Goal: Transaction & Acquisition: Purchase product/service

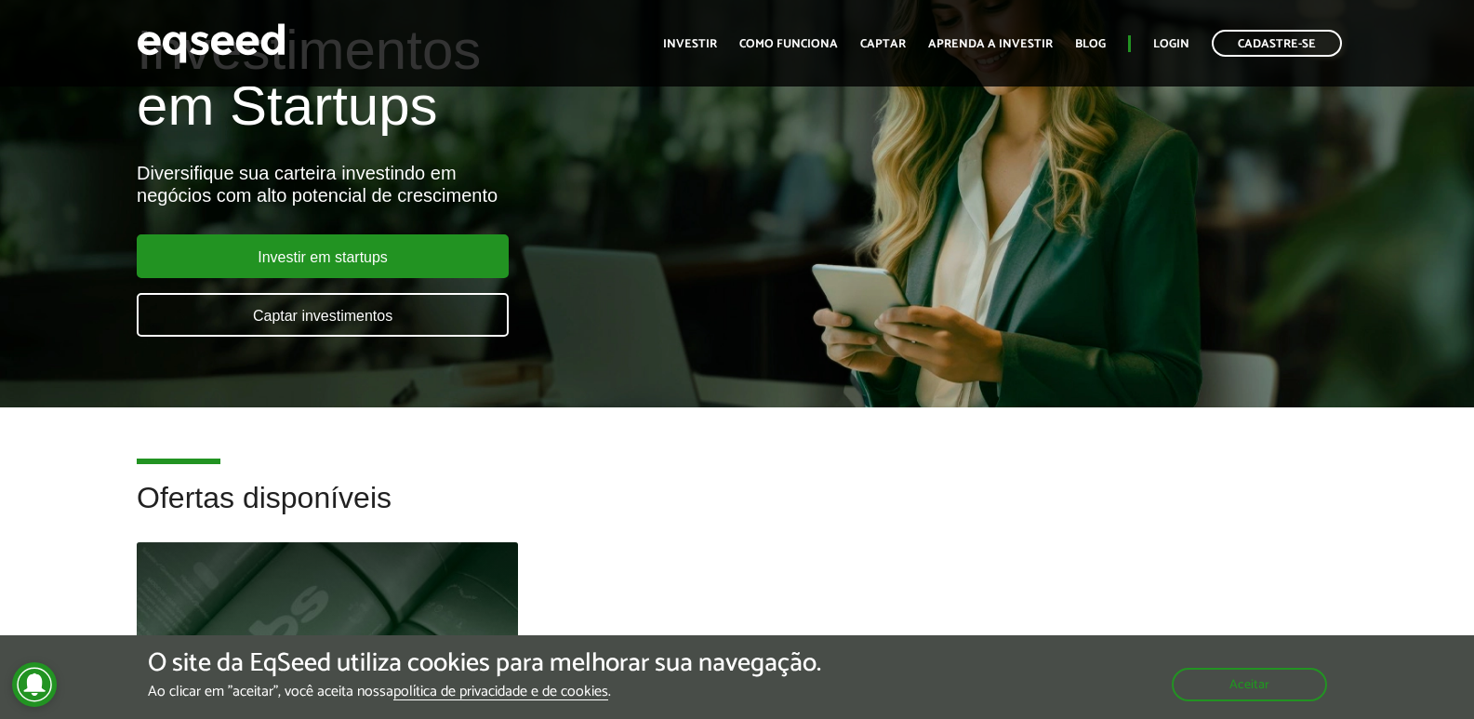
scroll to position [93, 0]
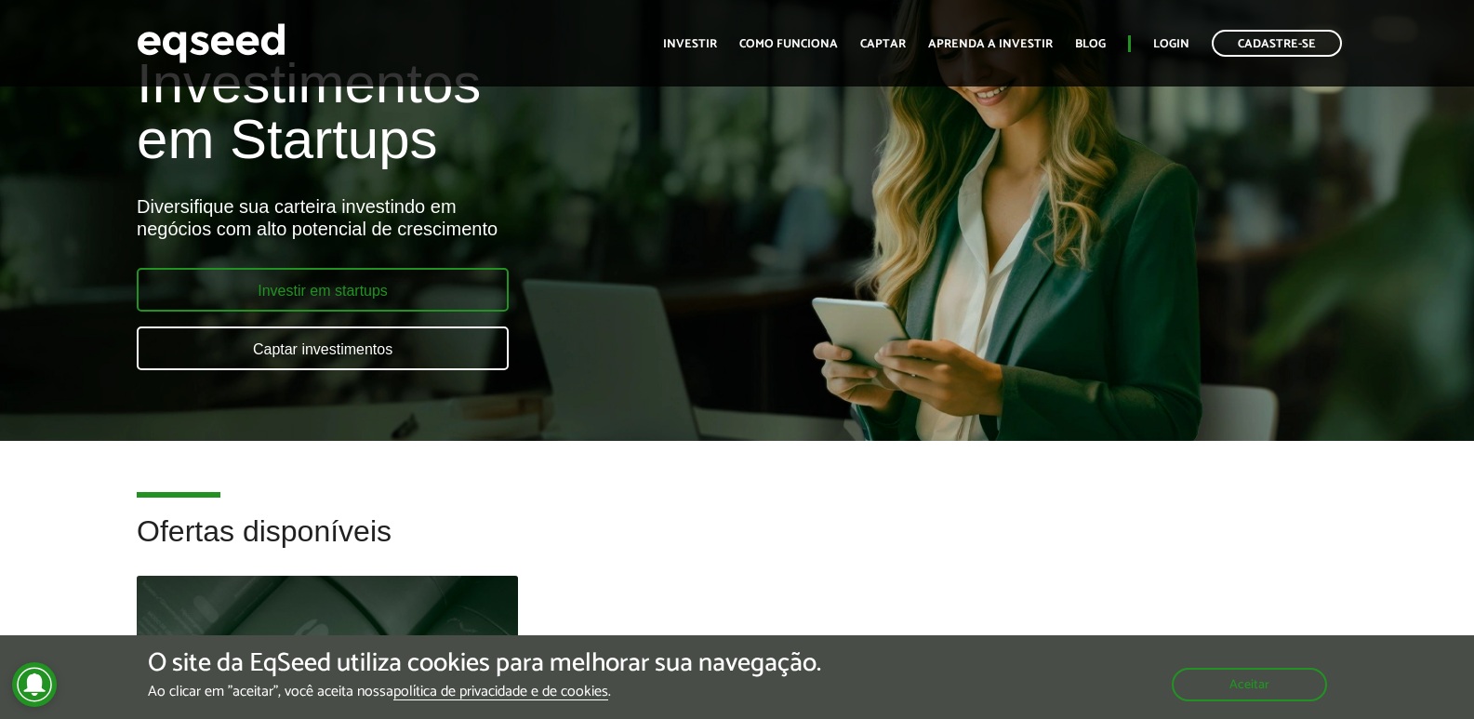
click at [342, 303] on link "Investir em startups" at bounding box center [323, 290] width 372 height 44
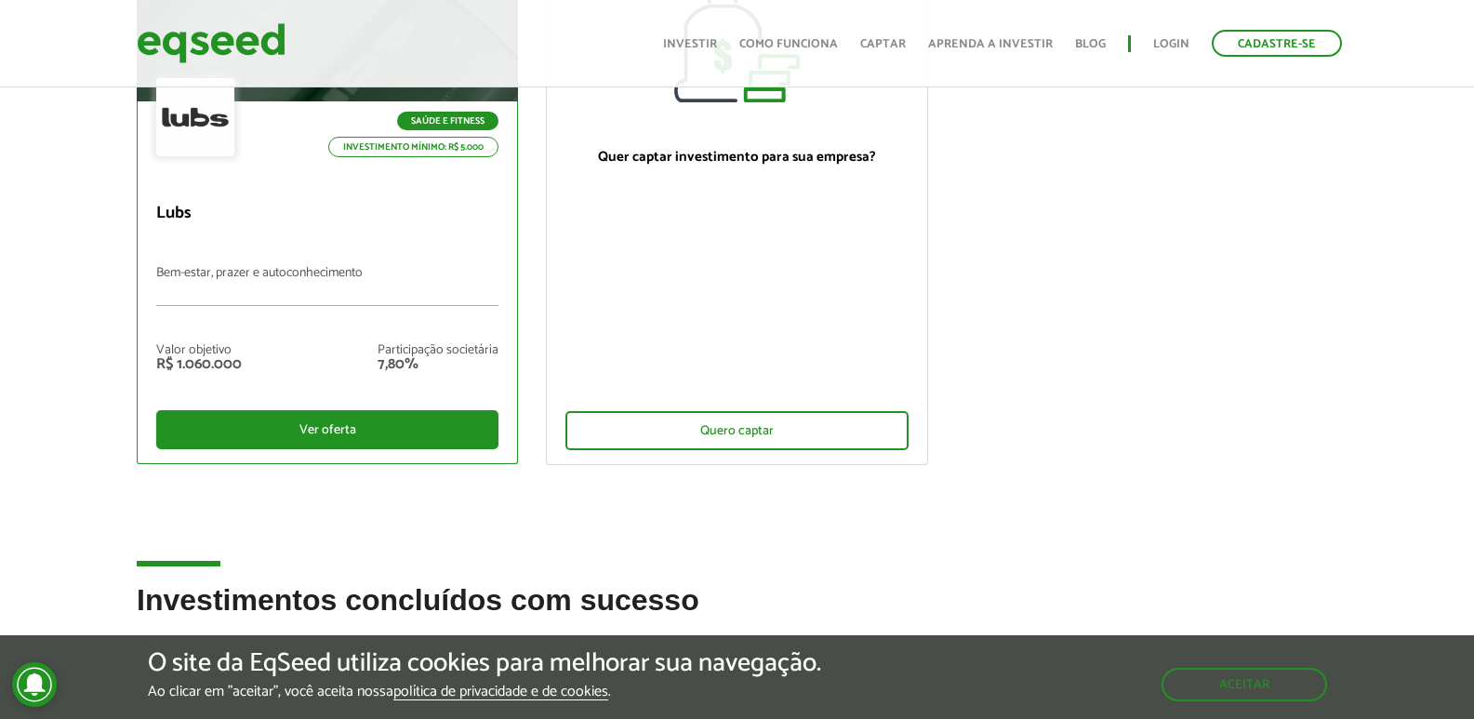
scroll to position [279, 0]
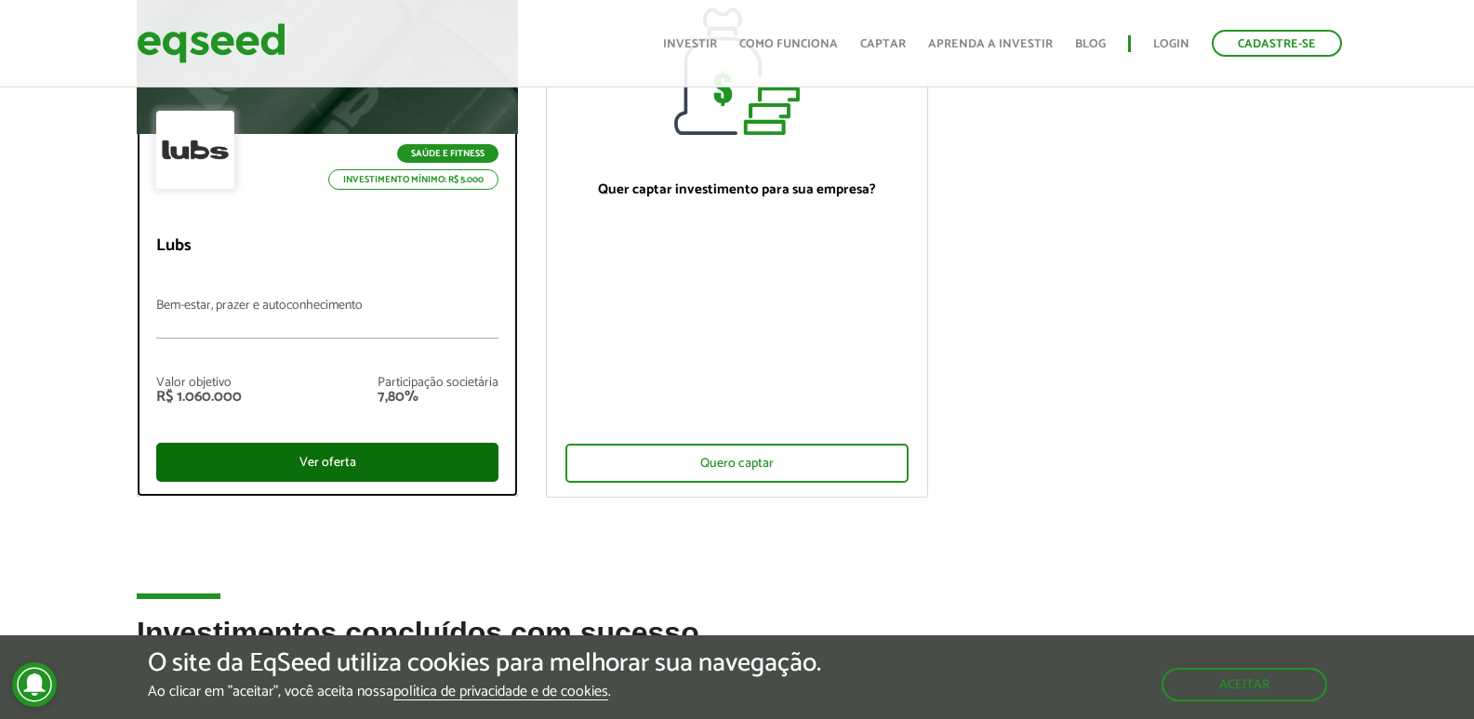
click at [327, 472] on div "Ver oferta" at bounding box center [327, 462] width 342 height 39
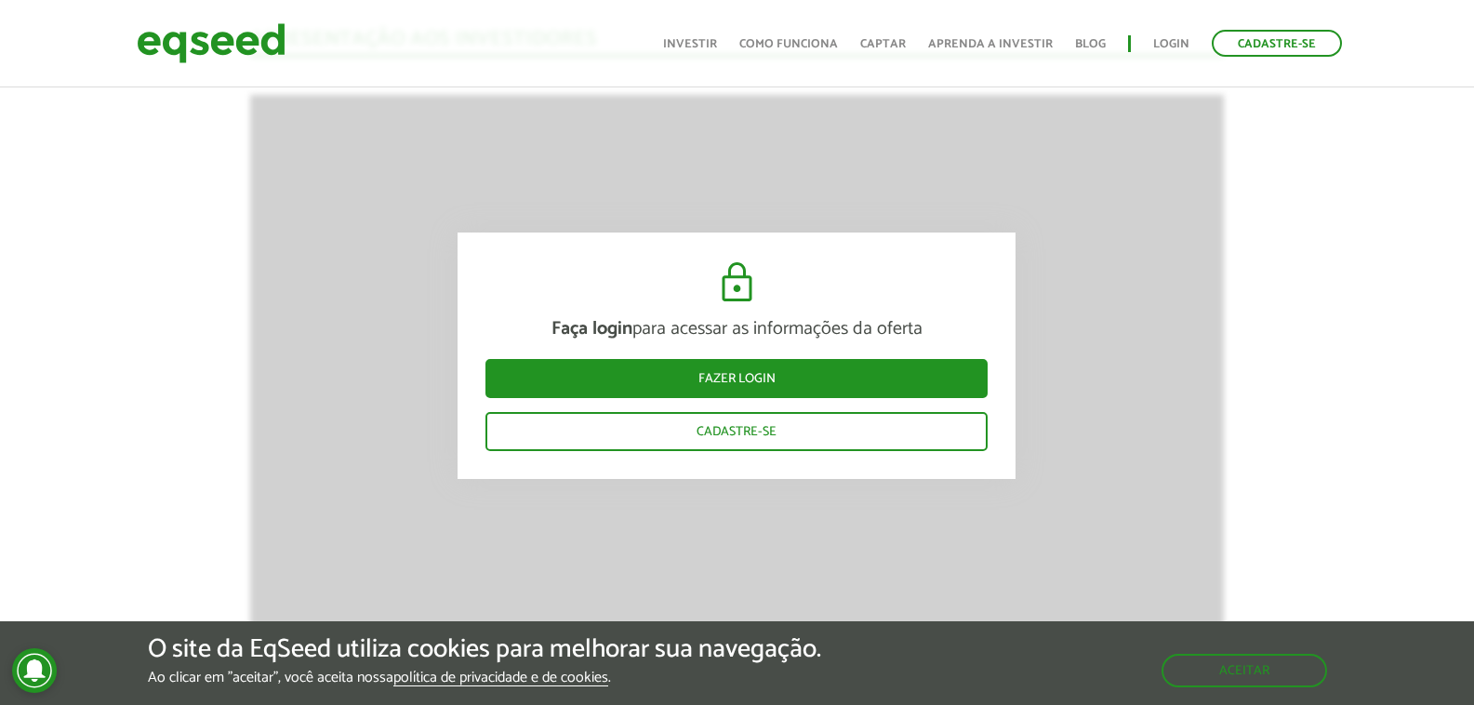
scroll to position [2232, 0]
